Goal: Transaction & Acquisition: Purchase product/service

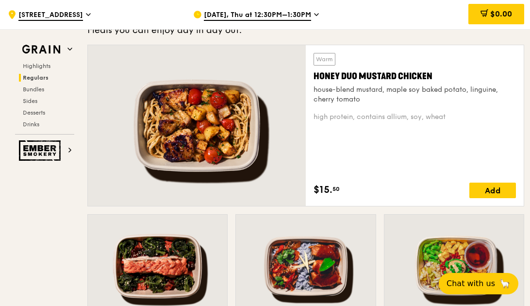
scroll to position [680, 0]
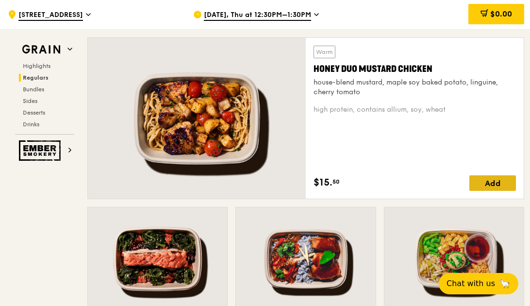
click at [500, 185] on div "Add" at bounding box center [492, 183] width 47 height 16
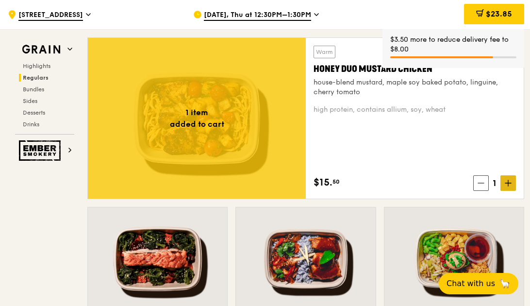
click at [503, 183] on span at bounding box center [508, 183] width 16 height 16
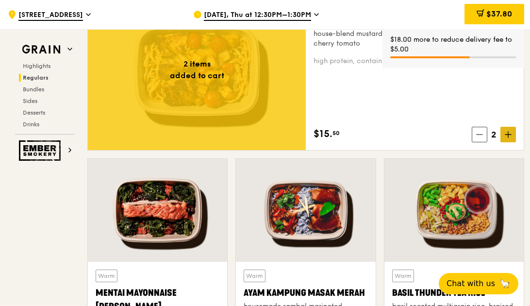
click at [511, 135] on icon at bounding box center [508, 134] width 7 height 7
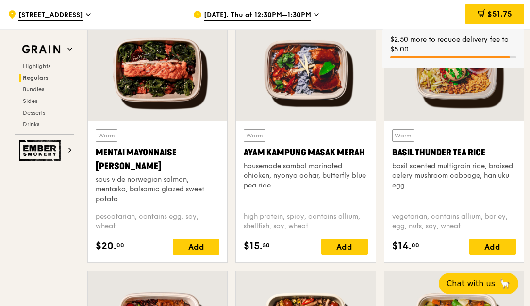
scroll to position [874, 0]
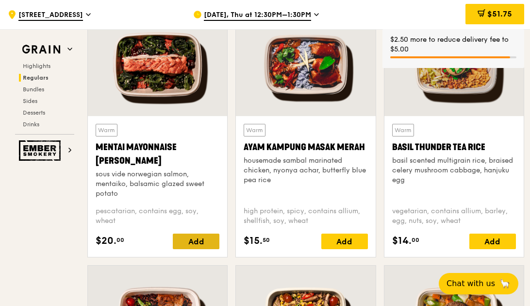
click at [201, 239] on div "Add" at bounding box center [196, 241] width 47 height 16
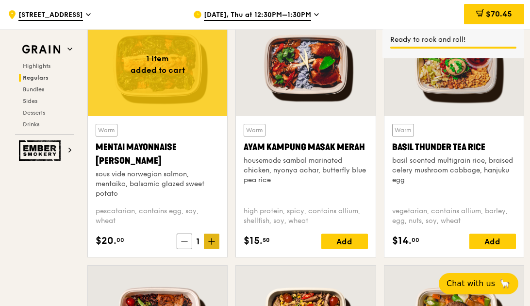
click at [212, 244] on icon at bounding box center [212, 241] width 0 height 6
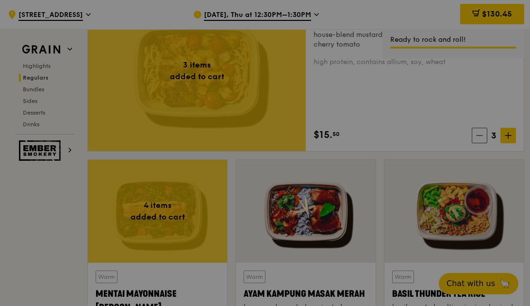
scroll to position [680, 0]
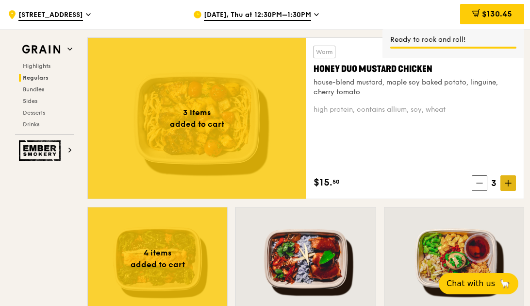
click at [506, 178] on span at bounding box center [508, 183] width 16 height 16
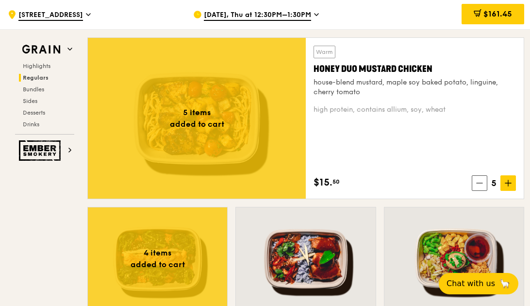
click at [482, 184] on icon at bounding box center [479, 183] width 7 height 7
click at [500, 15] on span "$145.95" at bounding box center [497, 13] width 30 height 9
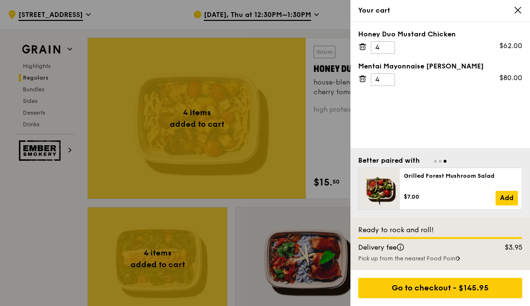
click at [436, 259] on div "Pick up from the nearest Food Point" at bounding box center [440, 258] width 164 height 8
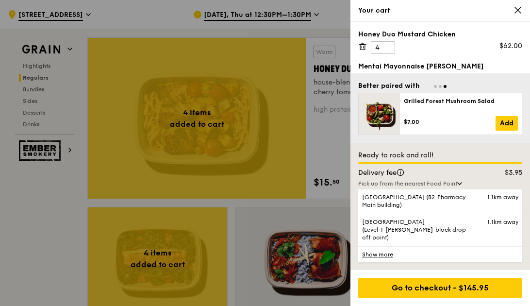
click at [476, 153] on div "Ready to rock and roll! Delivery fee $3.95 Pick up from the nearest Food Point …" at bounding box center [440, 206] width 180 height 127
click at [384, 49] on input "4" at bounding box center [383, 47] width 24 height 13
drag, startPoint x: 384, startPoint y: 49, endPoint x: 361, endPoint y: 46, distance: 23.4
click at [361, 46] on div "Honey Duo Mustard Chicken 4 $62.00" at bounding box center [440, 42] width 164 height 24
type input "7"
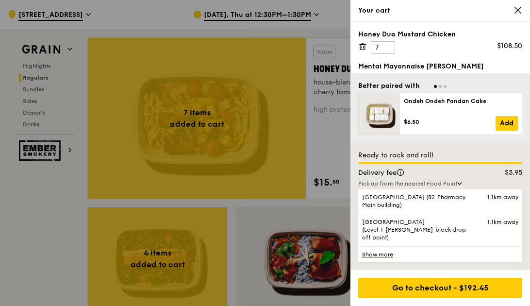
scroll to position [13, 0]
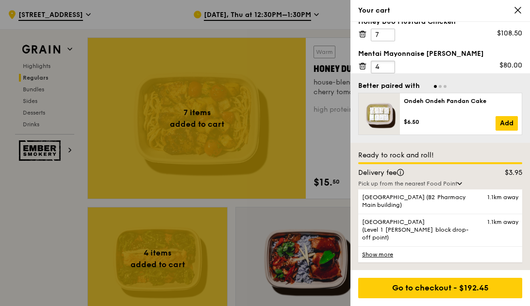
drag, startPoint x: 383, startPoint y: 79, endPoint x: 372, endPoint y: 79, distance: 11.7
click at [372, 73] on div "Honey Duo Mustard Chicken 7 $108.50 Mentai Mayonnaise Aburi Salmon 4 $80.00" at bounding box center [440, 47] width 180 height 51
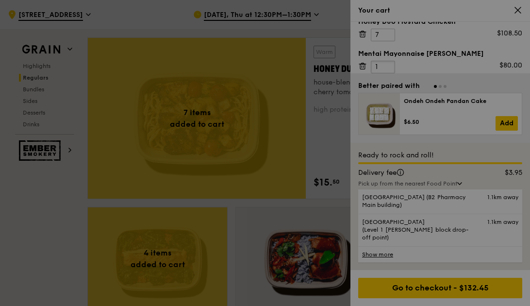
type input "1"
click at [459, 65] on div at bounding box center [265, 153] width 530 height 306
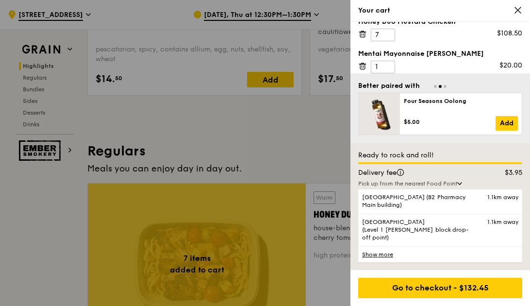
click at [346, 301] on div at bounding box center [265, 153] width 530 height 306
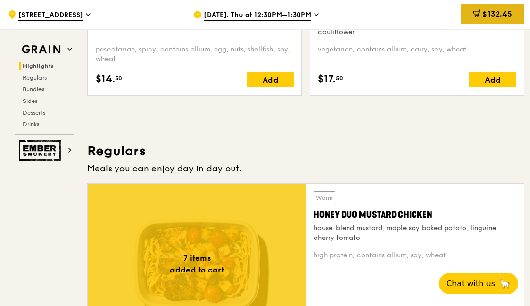
click at [504, 14] on span "$132.45" at bounding box center [498, 13] width 30 height 9
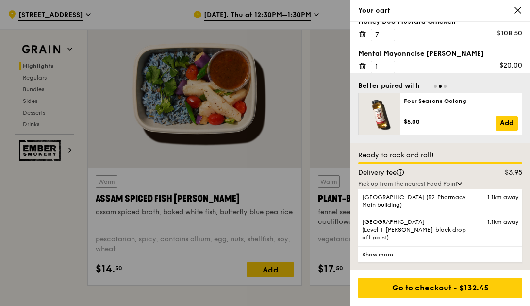
scroll to position [340, 0]
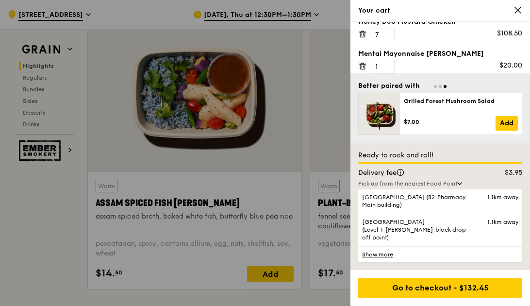
click at [280, 166] on div at bounding box center [265, 153] width 530 height 306
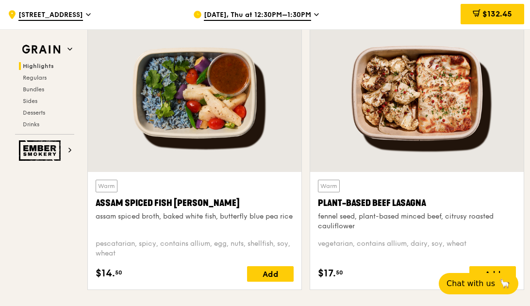
click at [302, 161] on div "Warm Assam Spiced Fish Curry assam spiced broth, baked white fish, butterfly bl…" at bounding box center [194, 156] width 222 height 284
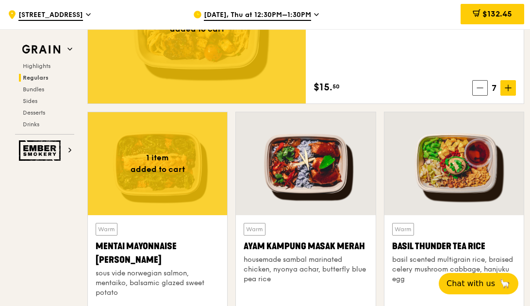
scroll to position [777, 0]
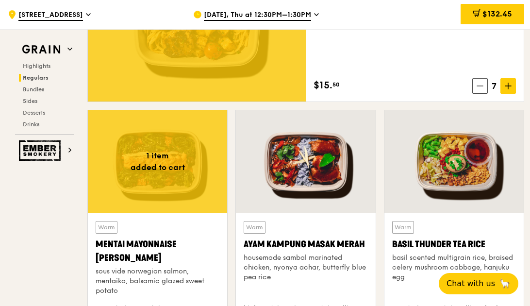
click at [291, 284] on div "Warm Ayam Kampung Masak Merah housemade sambal marinated chicken, nyonya achar,…" at bounding box center [306, 258] width 124 height 75
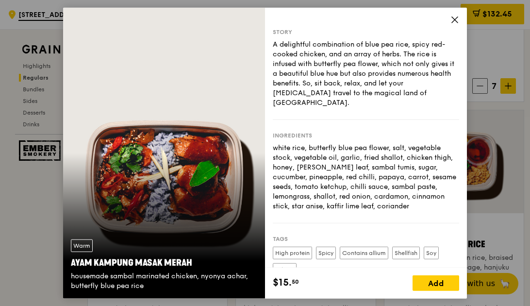
click at [291, 16] on div "Story A delightful combination of blue pea rice, spicy red-cooked chicken, and …" at bounding box center [366, 138] width 202 height 260
click at [457, 19] on icon at bounding box center [454, 20] width 9 height 9
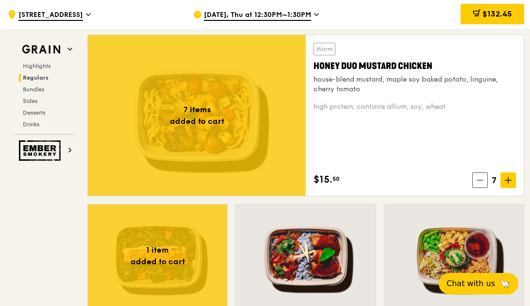
scroll to position [680, 0]
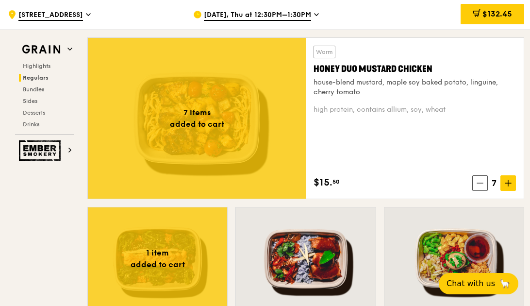
click at [354, 41] on div "Warm Honey Duo Mustard Chicken house-blend mustard, maple soy baked potato, lin…" at bounding box center [415, 118] width 218 height 161
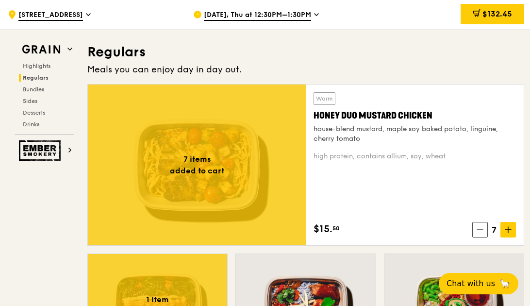
scroll to position [631, 0]
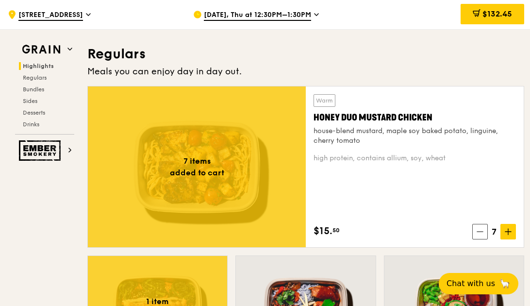
click at [338, 46] on h3 "Regulars" at bounding box center [305, 53] width 437 height 17
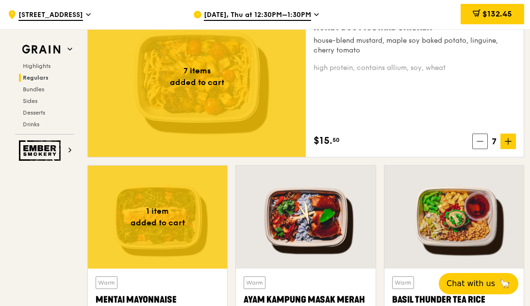
scroll to position [680, 0]
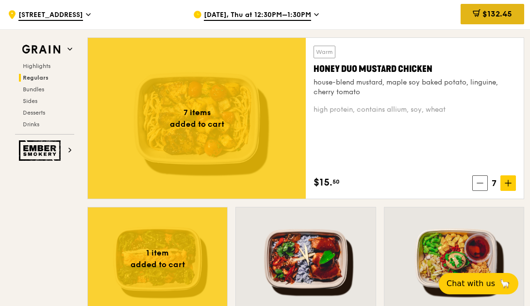
click at [485, 17] on span "$132.45" at bounding box center [498, 13] width 30 height 9
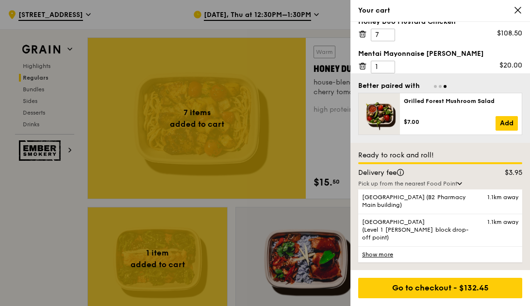
click at [328, 20] on div at bounding box center [265, 153] width 530 height 306
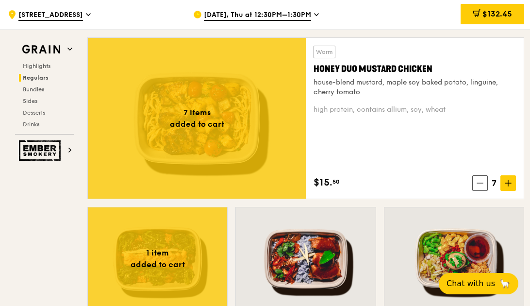
click at [312, 17] on div "Sep 25, Thu at 12:30PM–1:30PM" at bounding box center [278, 14] width 170 height 29
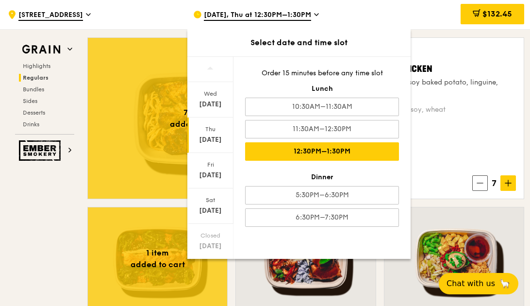
click at [208, 134] on div "Thu Sep 18" at bounding box center [210, 134] width 46 height 35
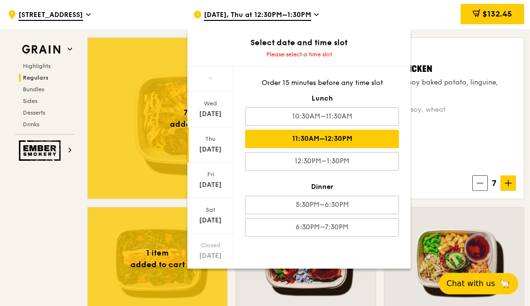
click at [318, 144] on div "11:30AM–12:30PM" at bounding box center [322, 139] width 154 height 18
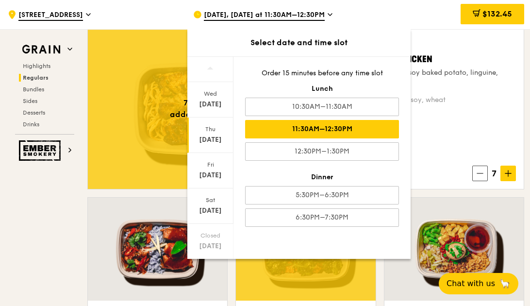
scroll to position [670, 0]
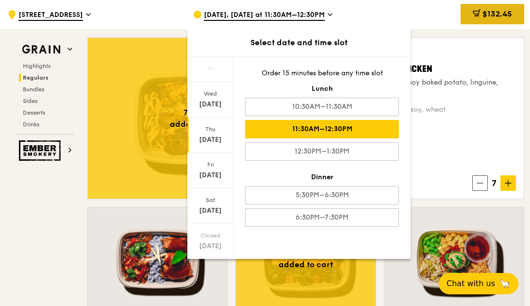
click at [487, 16] on span "$132.45" at bounding box center [498, 13] width 30 height 9
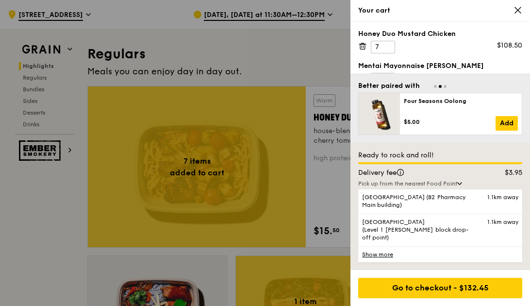
scroll to position [0, 0]
click at [392, 48] on input "7" at bounding box center [383, 47] width 24 height 13
click at [364, 47] on icon at bounding box center [364, 47] width 0 height 2
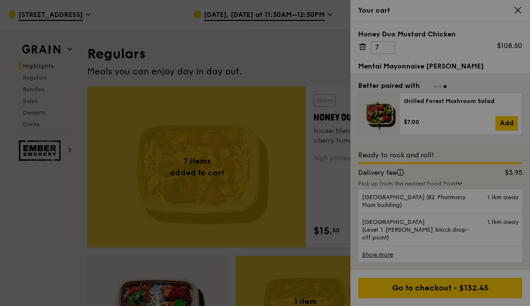
click at [484, 48] on div at bounding box center [265, 153] width 530 height 306
click at [362, 48] on div at bounding box center [265, 153] width 530 height 306
click at [515, 13] on div at bounding box center [265, 153] width 530 height 306
click at [514, 13] on div at bounding box center [265, 153] width 530 height 306
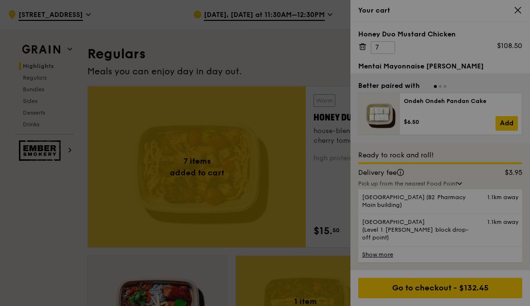
click at [382, 47] on div at bounding box center [265, 153] width 530 height 306
click at [383, 47] on div at bounding box center [265, 153] width 530 height 306
click at [264, 150] on icon at bounding box center [264, 153] width 15 height 22
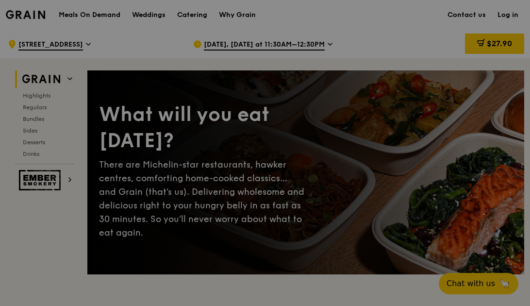
click at [508, 43] on div at bounding box center [265, 153] width 530 height 306
click at [505, 47] on div at bounding box center [265, 153] width 530 height 306
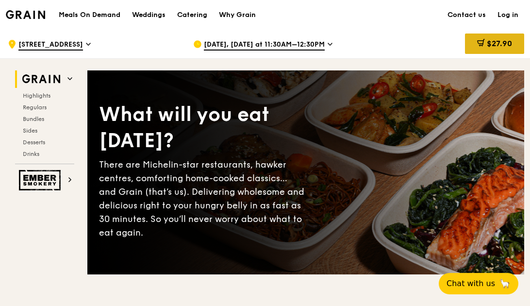
click at [482, 41] on icon at bounding box center [481, 42] width 5 height 6
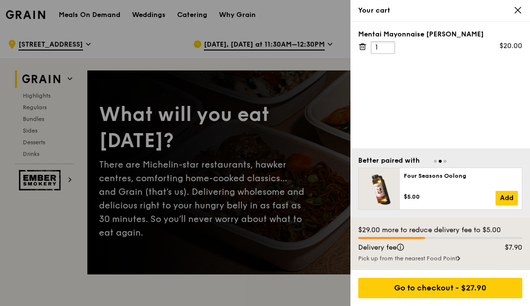
drag, startPoint x: 384, startPoint y: 48, endPoint x: 373, endPoint y: 48, distance: 10.7
click at [373, 48] on input "1" at bounding box center [383, 47] width 24 height 13
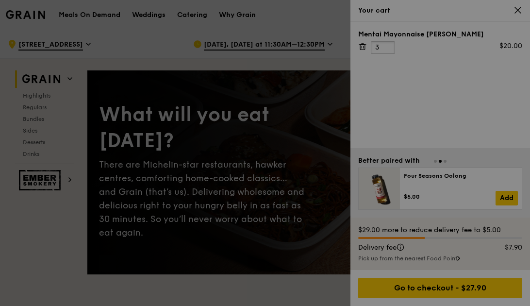
type input "3"
click at [423, 78] on div at bounding box center [265, 153] width 530 height 306
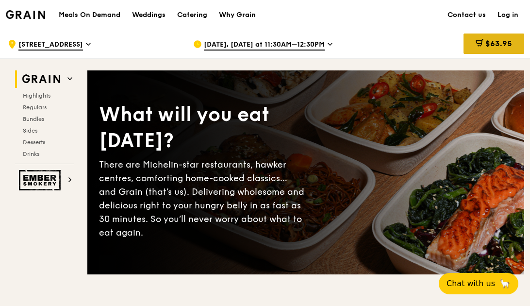
click at [476, 45] on icon at bounding box center [480, 43] width 8 height 8
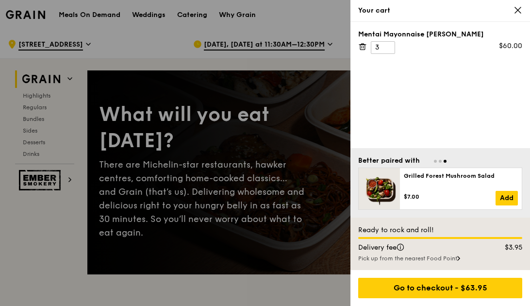
click at [285, 46] on div at bounding box center [265, 153] width 530 height 306
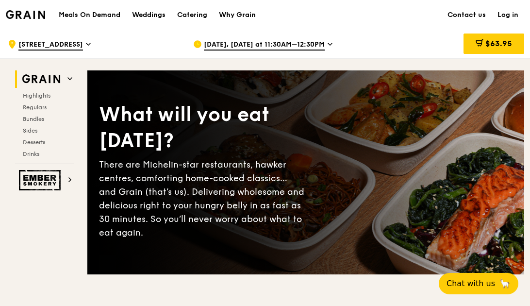
click at [274, 47] on span "[DATE], [DATE] at 11:30AM–12:30PM" at bounding box center [264, 45] width 121 height 11
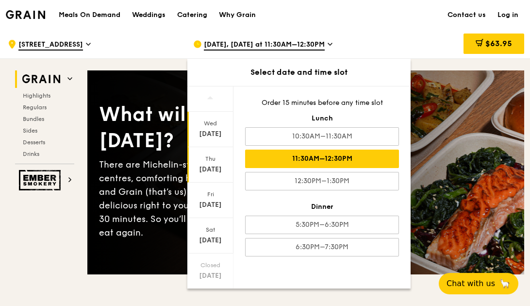
click at [212, 126] on div "Wed" at bounding box center [210, 123] width 43 height 8
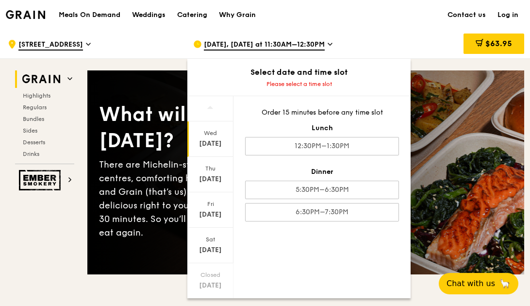
click at [333, 200] on div "Order 15 minutes before any time slot Lunch 12:30PM–1:30PM Dinner 5:30PM–6:30PM…" at bounding box center [321, 164] width 177 height 137
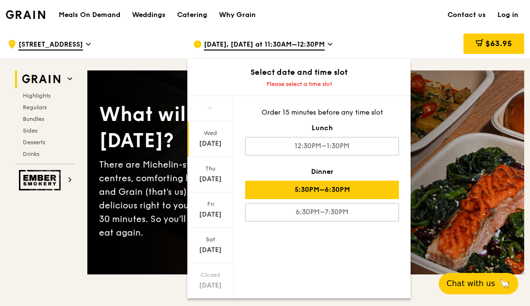
click at [340, 189] on div "5:30PM–6:30PM" at bounding box center [322, 190] width 154 height 18
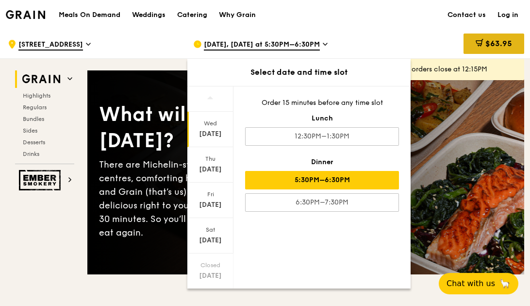
click at [498, 45] on span "$63.95" at bounding box center [498, 43] width 27 height 9
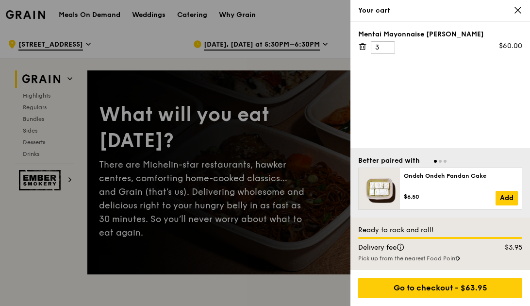
click at [325, 33] on div at bounding box center [265, 153] width 530 height 306
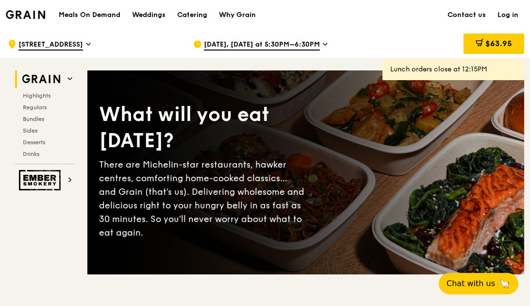
click at [323, 41] on icon at bounding box center [325, 44] width 5 height 9
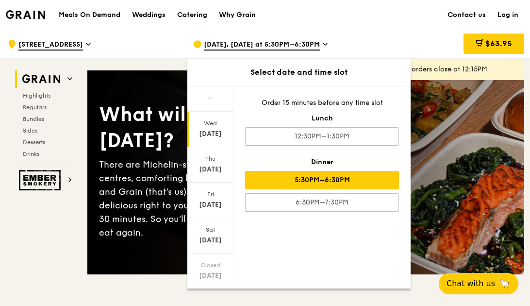
click at [323, 41] on icon at bounding box center [325, 44] width 5 height 9
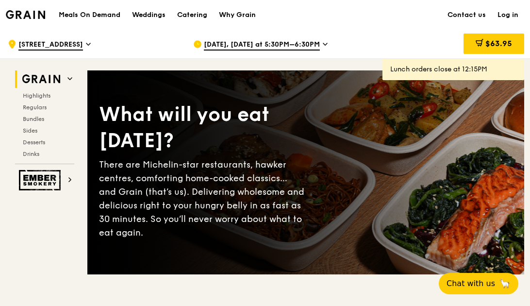
click at [506, 46] on span "$63.95" at bounding box center [498, 43] width 27 height 9
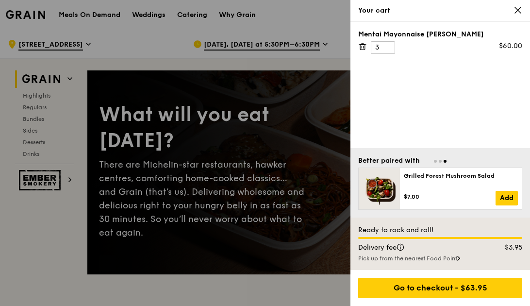
click at [519, 10] on icon at bounding box center [518, 10] width 9 height 9
